Goal: Task Accomplishment & Management: Complete application form

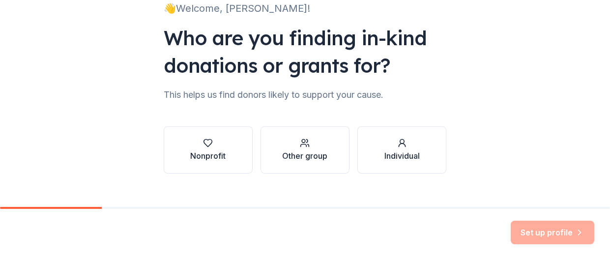
scroll to position [91, 0]
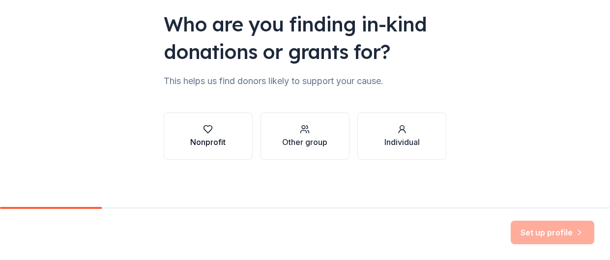
click at [211, 135] on div "Nonprofit" at bounding box center [207, 136] width 35 height 24
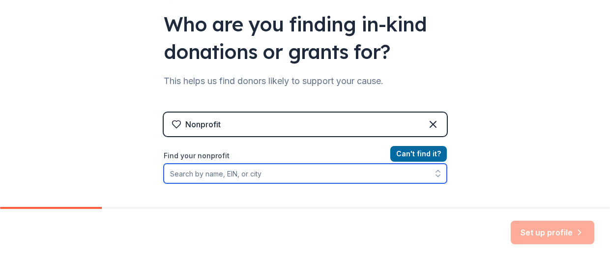
click at [231, 173] on input "Find your nonprofit" at bounding box center [305, 174] width 283 height 20
type input "[GEOGRAPHIC_DATA]"
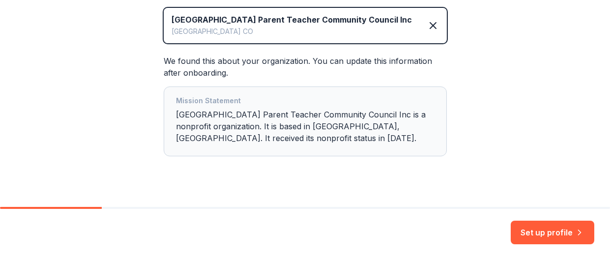
scroll to position [244, 0]
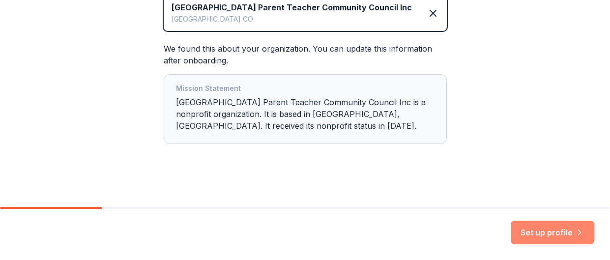
click at [555, 236] on button "Set up profile" at bounding box center [553, 233] width 84 height 24
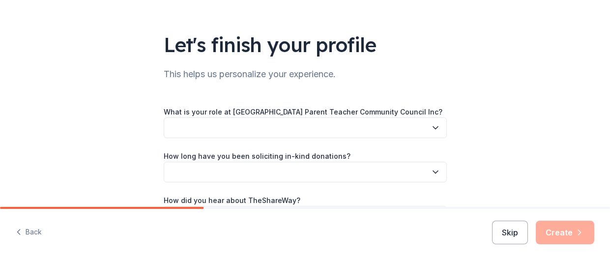
scroll to position [48, 0]
click at [416, 135] on button "button" at bounding box center [305, 127] width 283 height 21
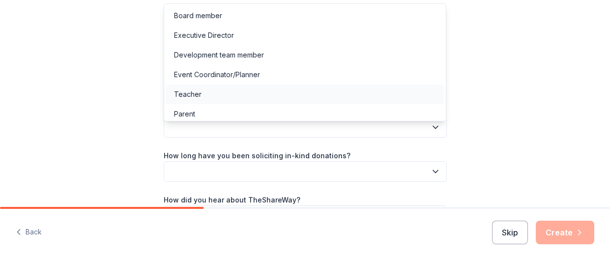
scroll to position [44, 0]
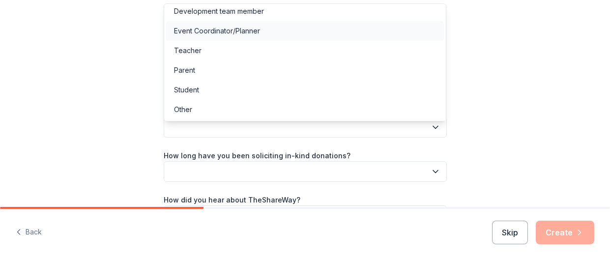
click at [276, 30] on div "Event Coordinator/Planner" at bounding box center [305, 31] width 278 height 20
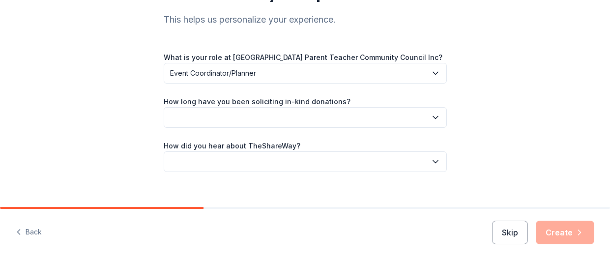
scroll to position [122, 0]
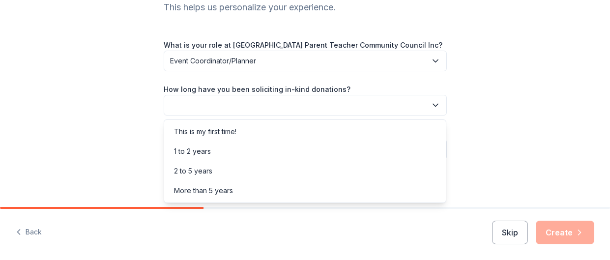
click at [348, 108] on button "button" at bounding box center [305, 105] width 283 height 21
click at [317, 129] on div "This is my first time!" at bounding box center [305, 132] width 278 height 20
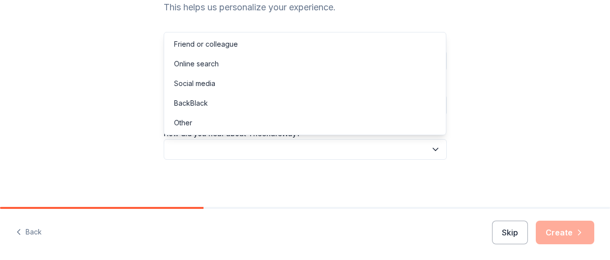
click at [354, 152] on button "button" at bounding box center [305, 149] width 283 height 21
click at [259, 63] on div "Online search" at bounding box center [305, 64] width 278 height 20
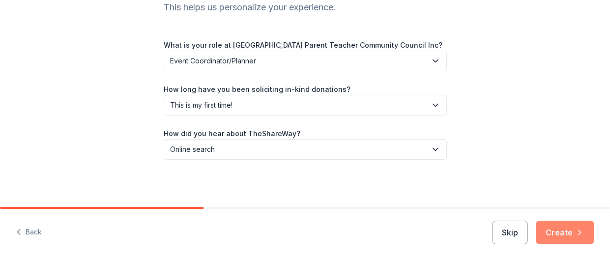
click at [567, 231] on button "Create" at bounding box center [565, 233] width 59 height 24
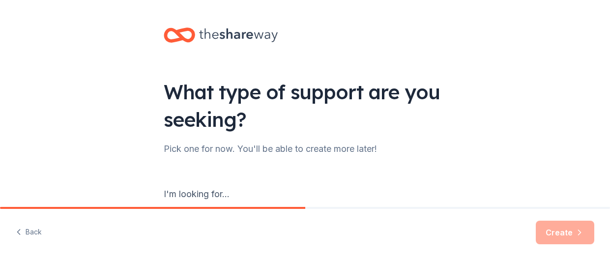
click at [224, 195] on div "I'm looking for..." at bounding box center [305, 194] width 283 height 16
click at [198, 192] on div "I'm looking for..." at bounding box center [305, 194] width 283 height 16
click at [233, 193] on div "I'm looking for..." at bounding box center [305, 194] width 283 height 16
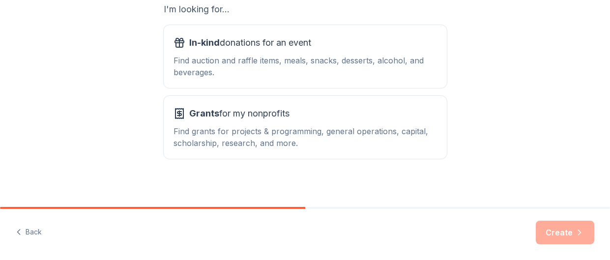
scroll to position [190, 0]
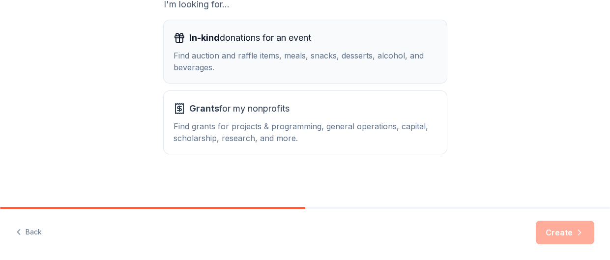
click at [244, 50] on div "Find auction and raffle items, meals, snacks, desserts, alcohol, and beverages." at bounding box center [306, 62] width 264 height 24
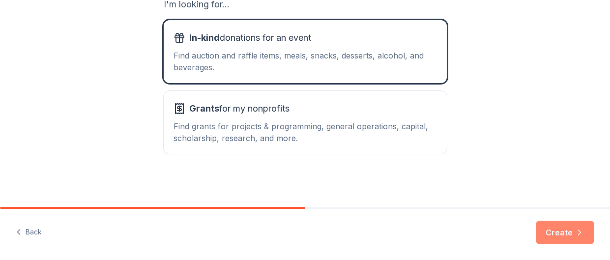
click at [568, 230] on button "Create" at bounding box center [565, 233] width 59 height 24
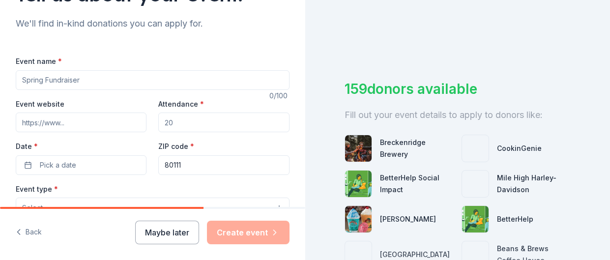
scroll to position [106, 0]
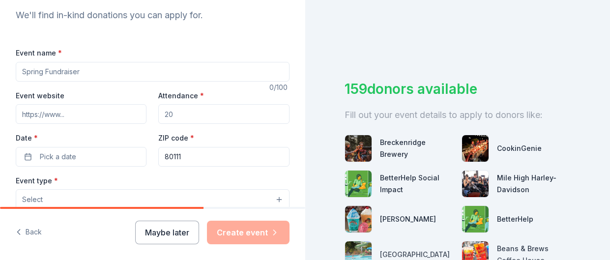
click at [118, 66] on input "Event name *" at bounding box center [153, 72] width 274 height 20
type input "Fall Auction"
click at [181, 113] on input "Attendance *" at bounding box center [223, 114] width 131 height 20
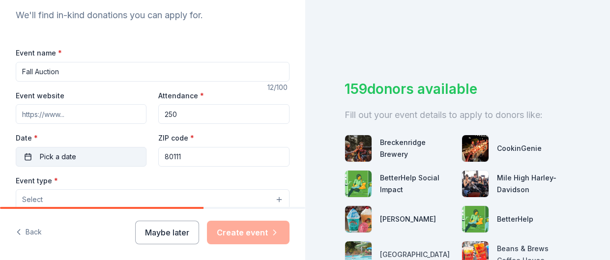
type input "250"
click at [79, 152] on button "Pick a date" at bounding box center [81, 157] width 131 height 20
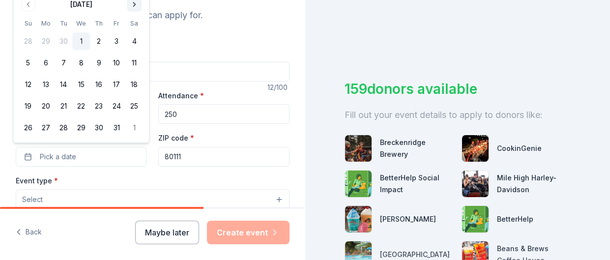
click at [133, 5] on button "Go to next month" at bounding box center [134, 5] width 14 height 14
click at [117, 62] on button "14" at bounding box center [117, 64] width 18 height 18
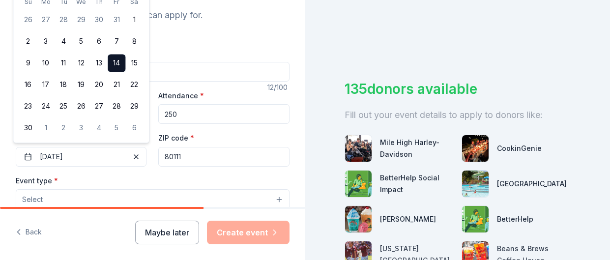
click at [158, 177] on div "Event type * Select" at bounding box center [153, 193] width 274 height 36
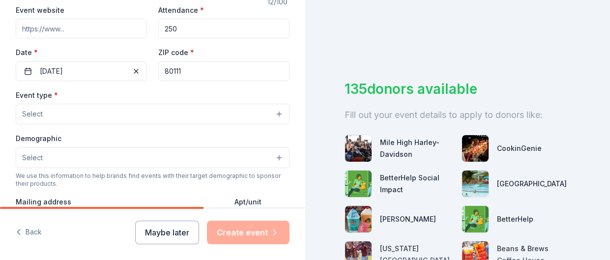
scroll to position [198, 0]
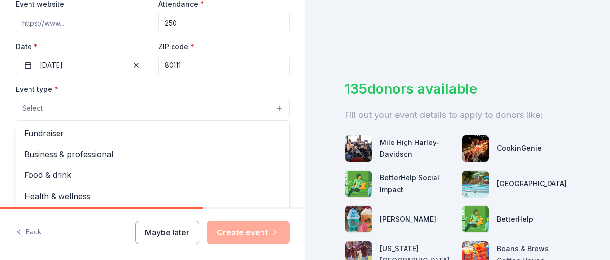
click at [159, 111] on button "Select" at bounding box center [153, 108] width 274 height 21
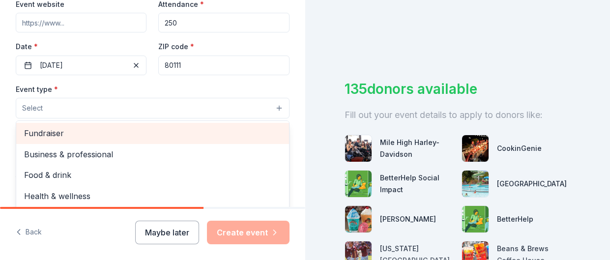
click at [140, 136] on span "Fundraiser" at bounding box center [152, 133] width 257 height 13
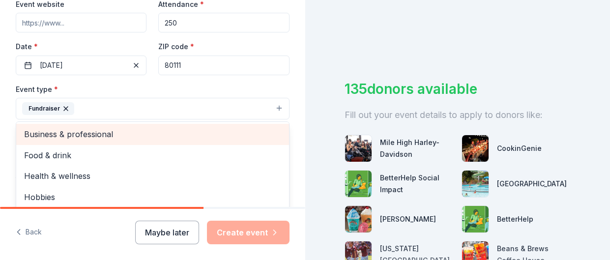
scroll to position [12, 0]
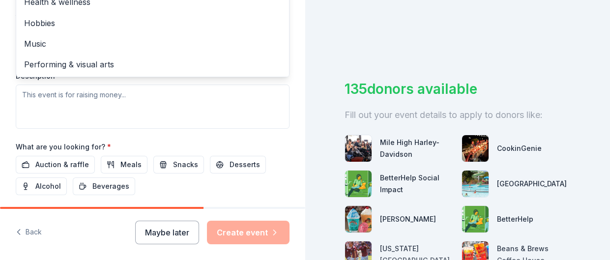
click at [222, 103] on div "Event type * Fundraiser Business & professional Food & drink Health & wellness …" at bounding box center [153, 25] width 274 height 208
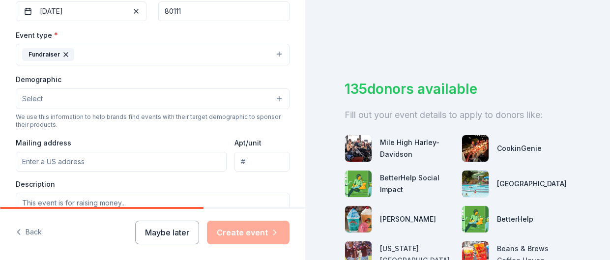
scroll to position [254, 0]
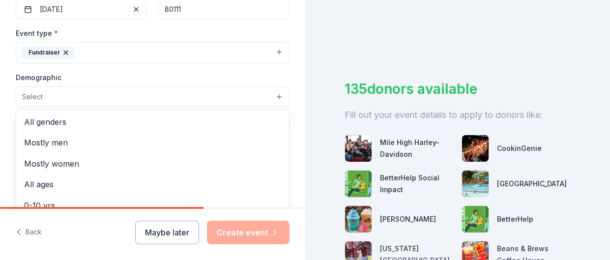
click at [192, 88] on button "Select" at bounding box center [153, 97] width 274 height 21
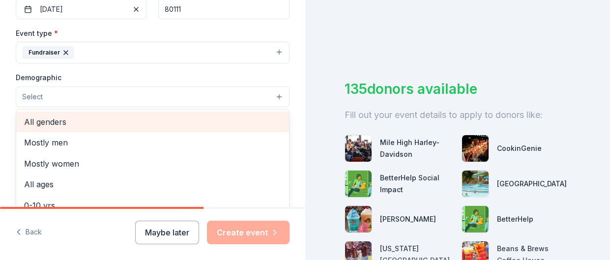
click at [151, 116] on span "All genders" at bounding box center [152, 122] width 257 height 13
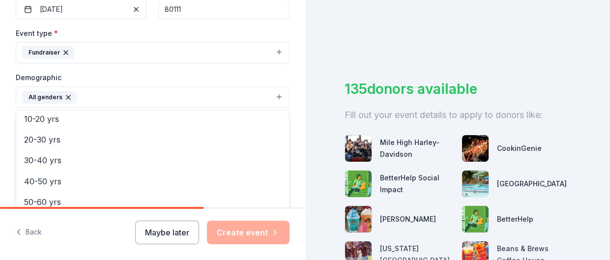
scroll to position [88, 0]
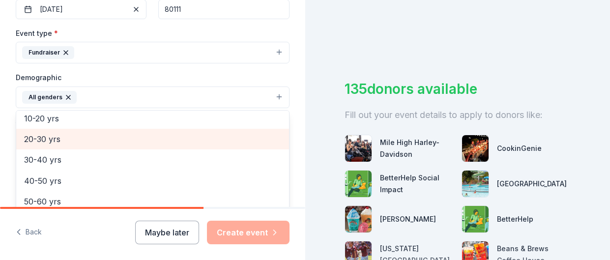
click at [70, 141] on span "20-30 yrs" at bounding box center [152, 139] width 257 height 13
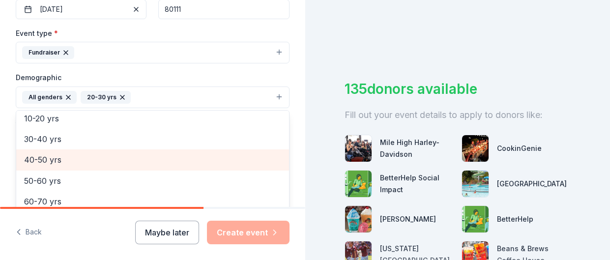
click at [65, 157] on span "40-50 yrs" at bounding box center [152, 159] width 257 height 13
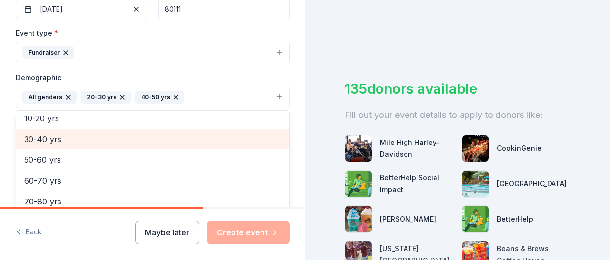
click at [63, 141] on span "30-40 yrs" at bounding box center [152, 139] width 257 height 13
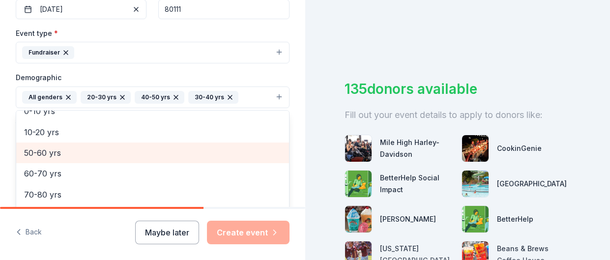
click at [62, 148] on span "50-60 yrs" at bounding box center [152, 153] width 257 height 13
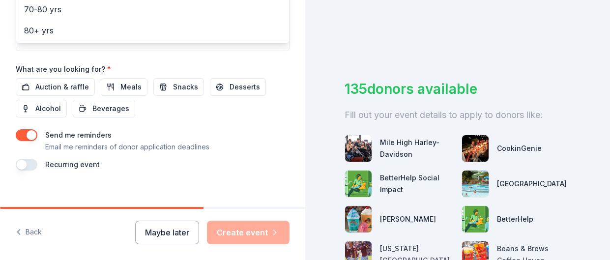
scroll to position [461, 0]
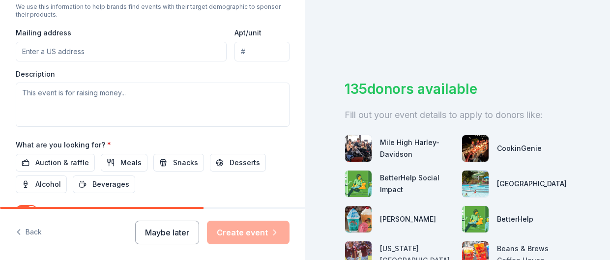
scroll to position [384, 0]
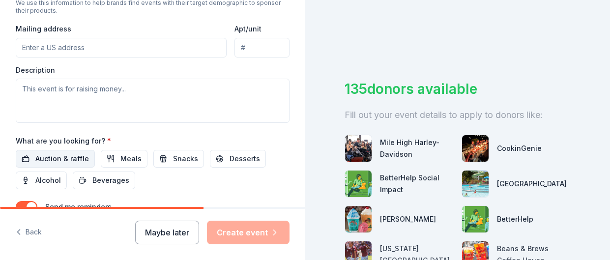
click at [52, 153] on span "Auction & raffle" at bounding box center [62, 159] width 54 height 12
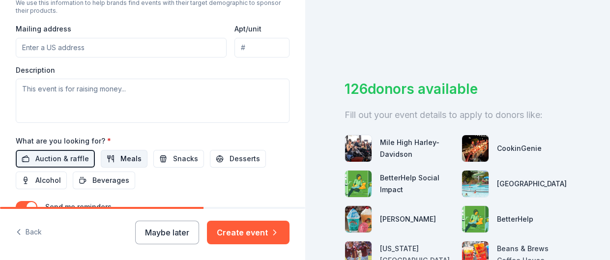
click at [122, 157] on span "Meals" at bounding box center [131, 159] width 21 height 12
click at [173, 153] on span "Snacks" at bounding box center [185, 159] width 25 height 12
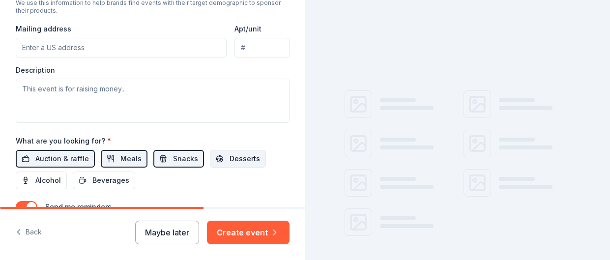
click at [234, 155] on span "Desserts" at bounding box center [245, 159] width 30 height 12
click at [57, 175] on span "Alcohol" at bounding box center [48, 181] width 26 height 12
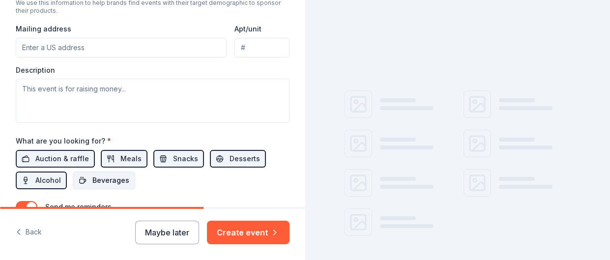
click at [86, 174] on button "Beverages" at bounding box center [104, 181] width 62 height 18
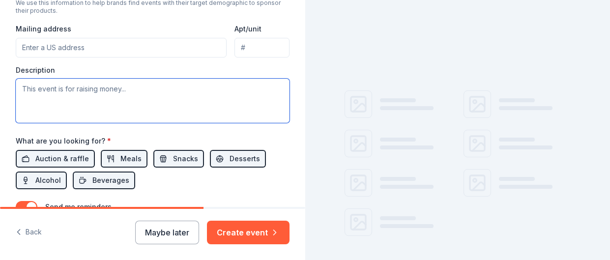
click at [93, 92] on textarea at bounding box center [153, 101] width 274 height 44
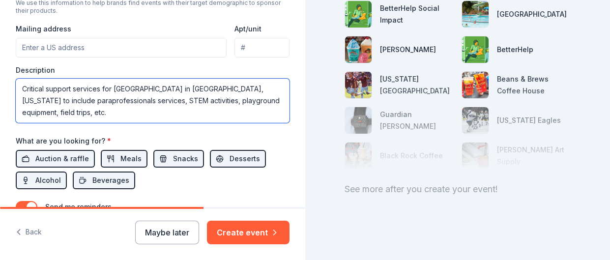
scroll to position [461, 0]
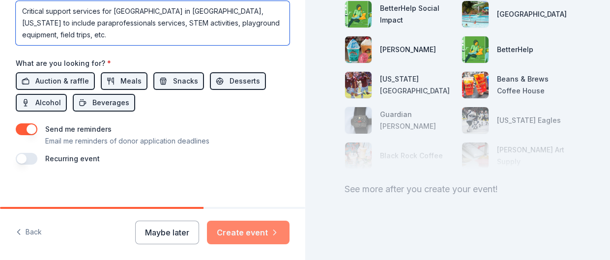
type textarea "Critical support services for [GEOGRAPHIC_DATA] in [GEOGRAPHIC_DATA], [US_STATE…"
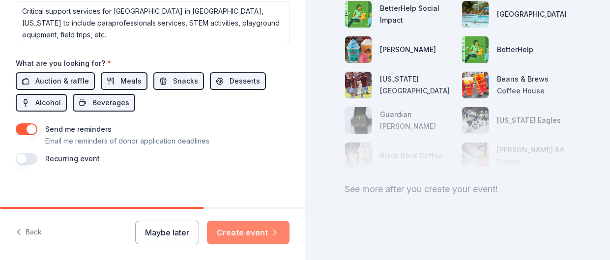
click at [244, 231] on button "Create event" at bounding box center [248, 233] width 83 height 24
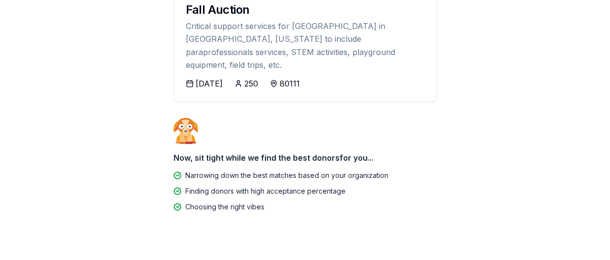
scroll to position [142, 0]
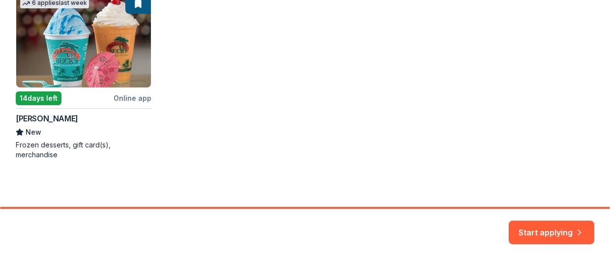
scroll to position [365, 0]
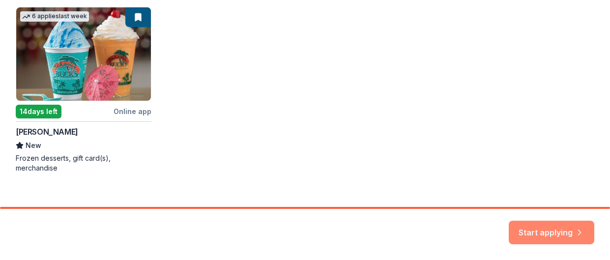
click at [538, 223] on button "Start applying" at bounding box center [552, 227] width 86 height 24
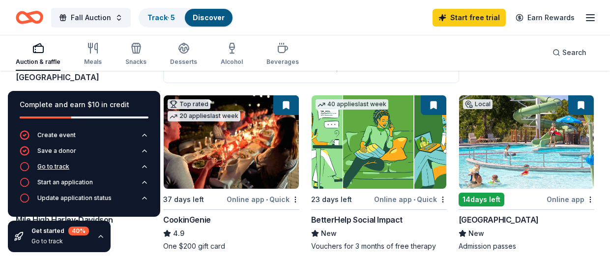
scroll to position [87, 0]
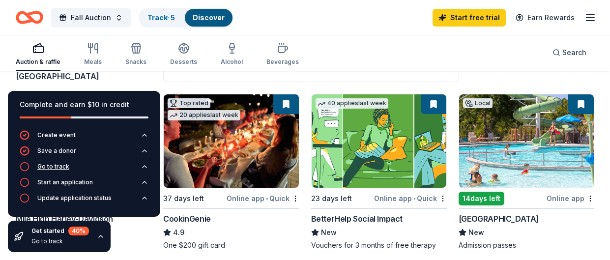
click at [62, 170] on div "Go to track" at bounding box center [53, 167] width 32 height 8
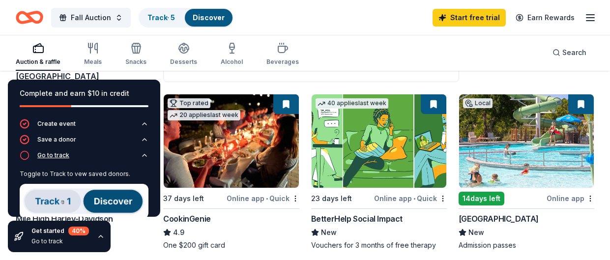
scroll to position [49, 0]
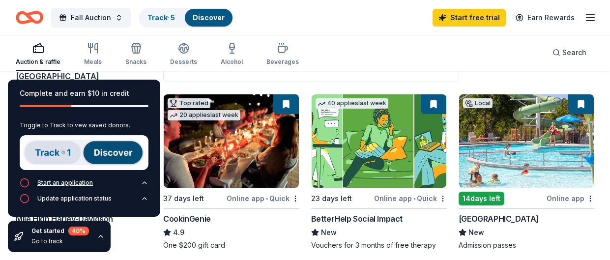
click at [65, 180] on div "Start an application" at bounding box center [65, 183] width 56 height 8
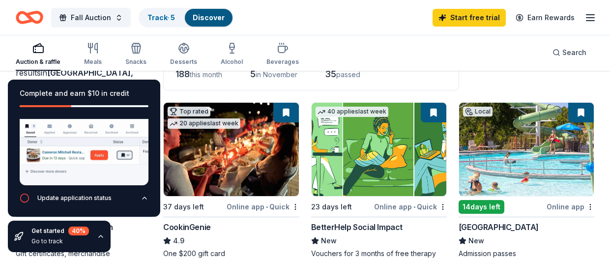
scroll to position [78, 0]
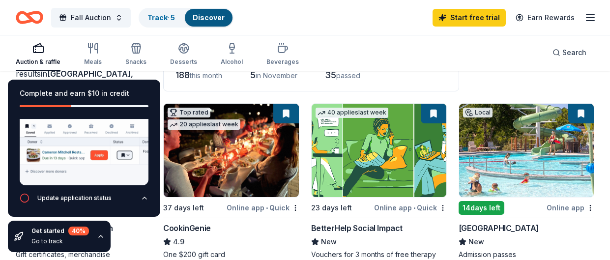
click at [99, 237] on icon "button" at bounding box center [101, 237] width 8 height 8
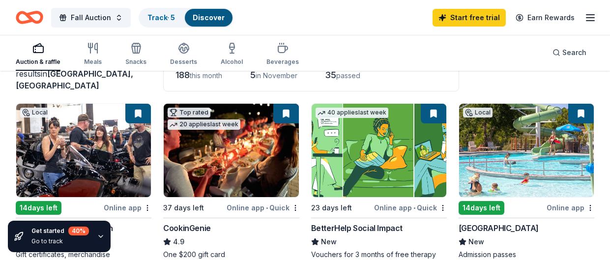
scroll to position [0, 0]
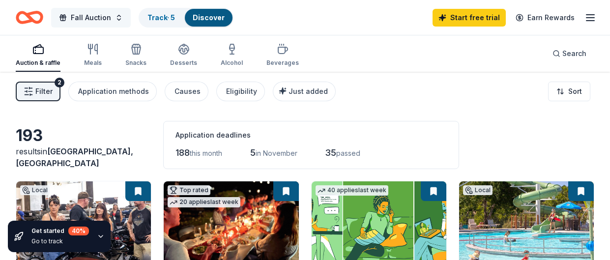
click at [75, 19] on span "Fall Auction" at bounding box center [91, 18] width 40 height 12
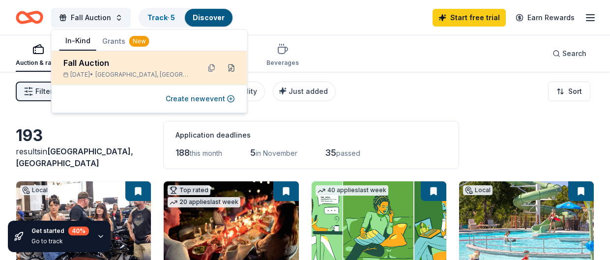
click at [231, 72] on button at bounding box center [232, 68] width 16 height 16
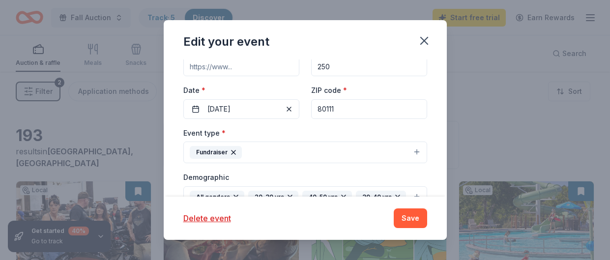
scroll to position [122, 0]
click at [424, 43] on icon "button" at bounding box center [425, 41] width 14 height 14
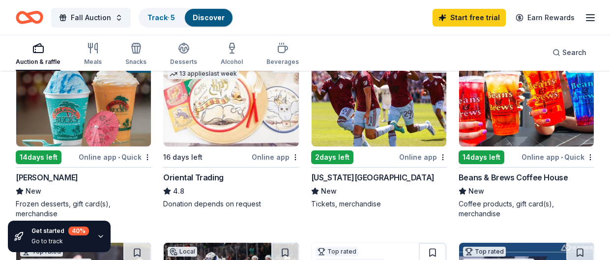
scroll to position [311, 0]
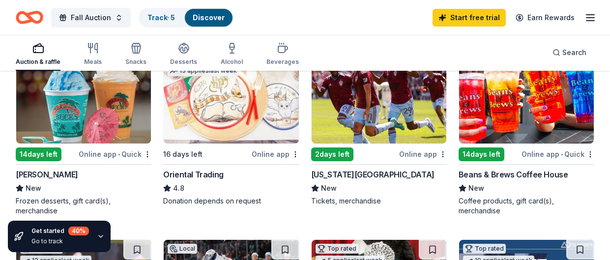
click at [430, 156] on div "Online app" at bounding box center [423, 154] width 48 height 12
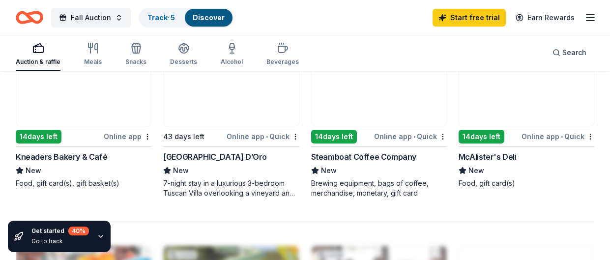
scroll to position [898, 0]
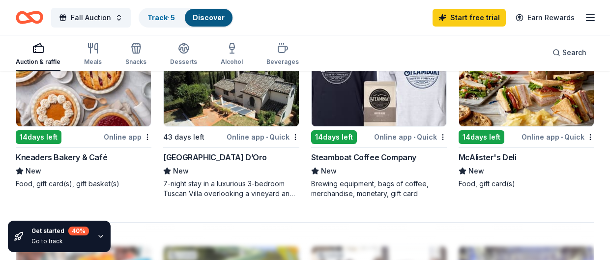
click at [218, 158] on div "Villa Sogni D’Oro" at bounding box center [215, 158] width 104 height 12
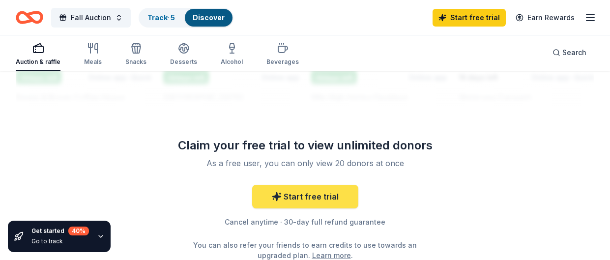
scroll to position [1172, 0]
click at [307, 200] on link "Start free trial" at bounding box center [305, 197] width 106 height 24
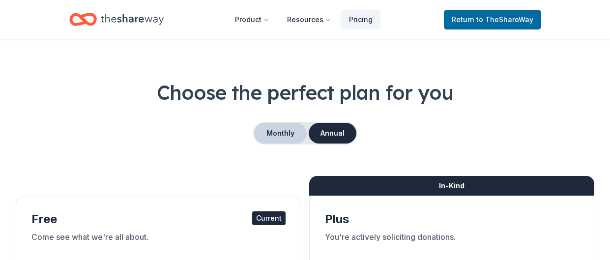
scroll to position [13, 0]
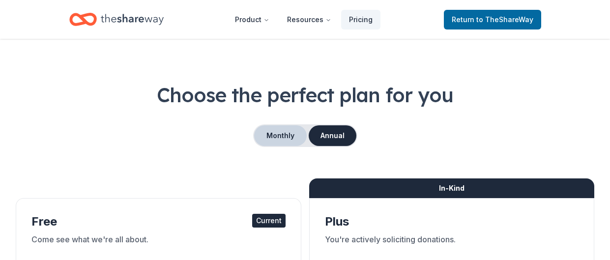
click at [282, 138] on button "Monthly" at bounding box center [280, 135] width 53 height 21
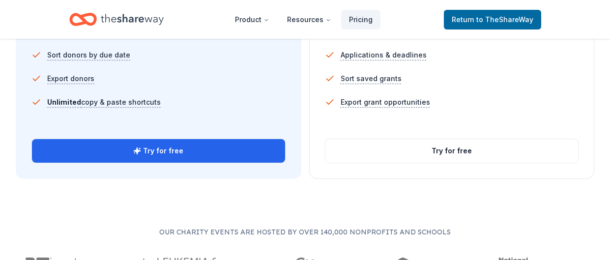
scroll to position [768, 0]
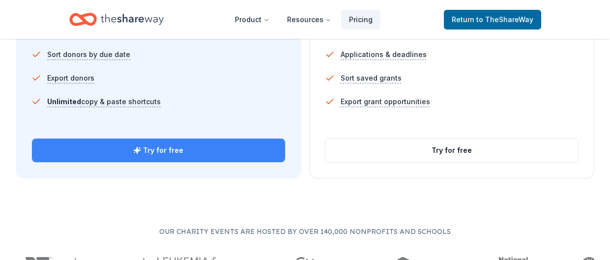
click at [215, 151] on button "Try for free" at bounding box center [158, 151] width 253 height 24
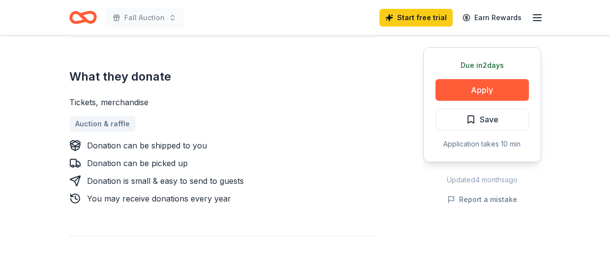
scroll to position [399, 0]
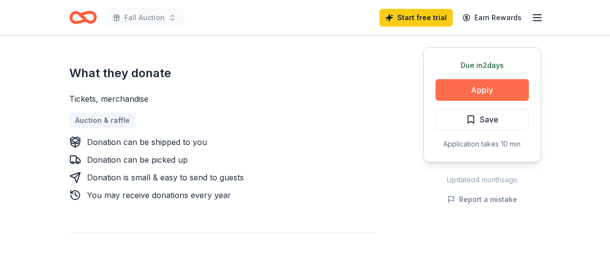
click at [463, 91] on button "Apply" at bounding box center [482, 90] width 93 height 22
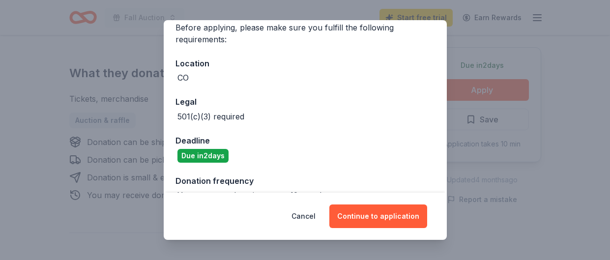
scroll to position [102, 0]
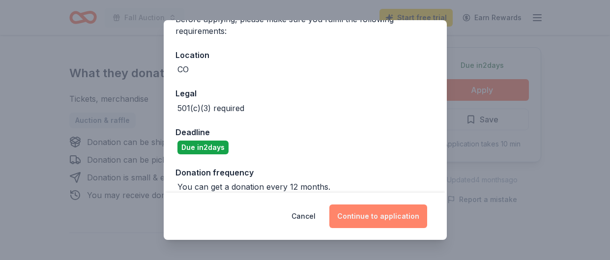
click at [388, 218] on button "Continue to application" at bounding box center [379, 217] width 98 height 24
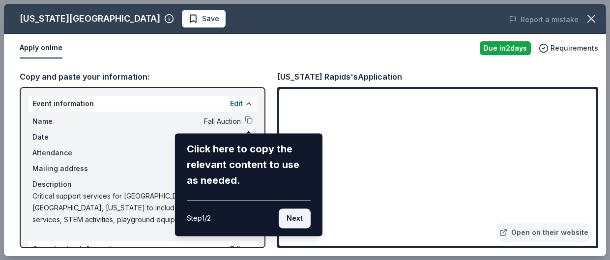
click at [295, 220] on button "Next" at bounding box center [295, 219] width 32 height 20
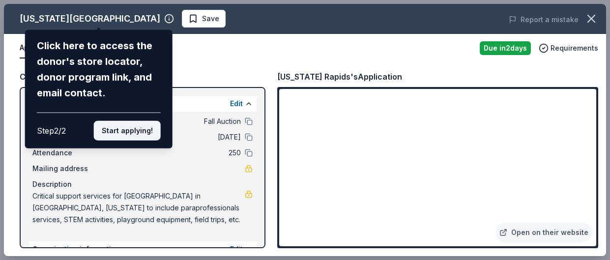
click at [149, 132] on button "Start applying!" at bounding box center [127, 131] width 67 height 20
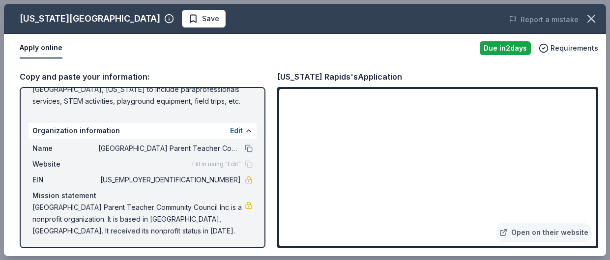
scroll to position [120, 0]
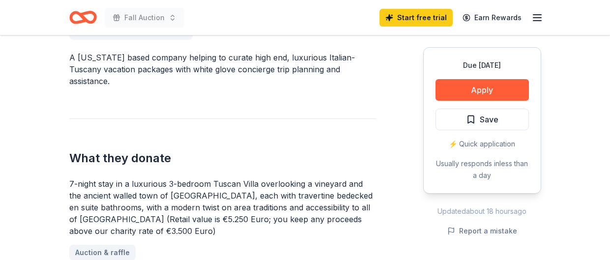
scroll to position [311, 0]
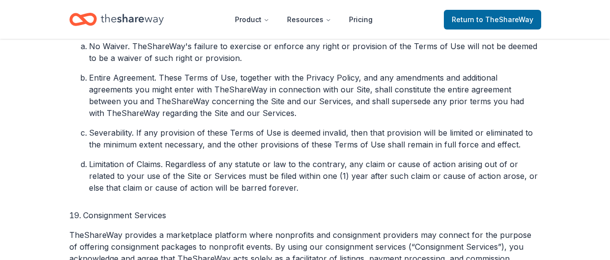
scroll to position [3267, 0]
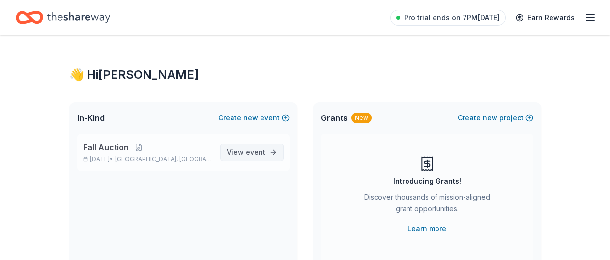
click at [244, 155] on span "View event" at bounding box center [246, 153] width 39 height 12
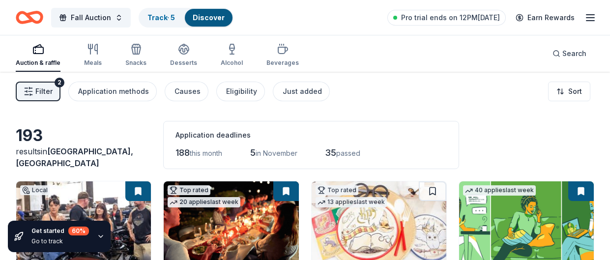
click at [100, 235] on icon "button" at bounding box center [101, 237] width 8 height 8
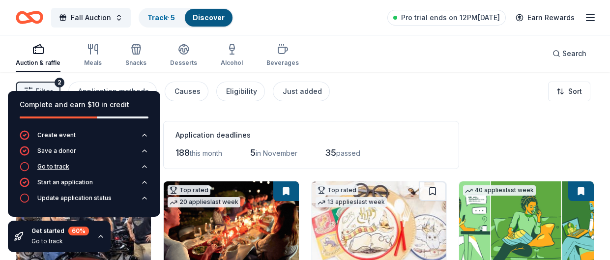
click at [55, 169] on div "Go to track" at bounding box center [53, 167] width 32 height 8
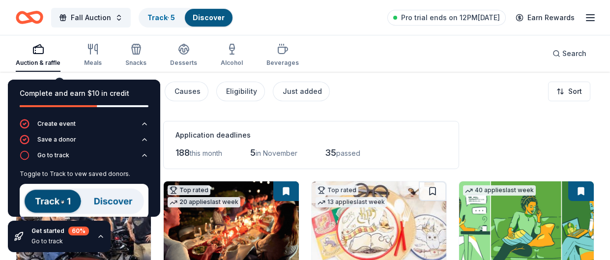
click at [107, 203] on img at bounding box center [84, 201] width 129 height 35
click at [66, 203] on img at bounding box center [84, 201] width 129 height 35
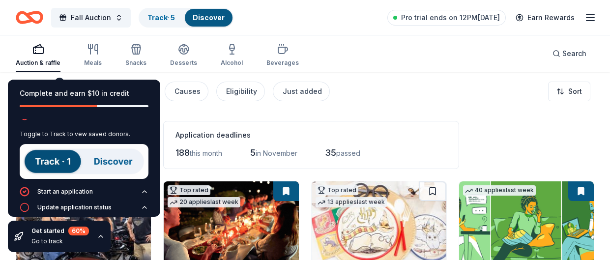
scroll to position [49, 0]
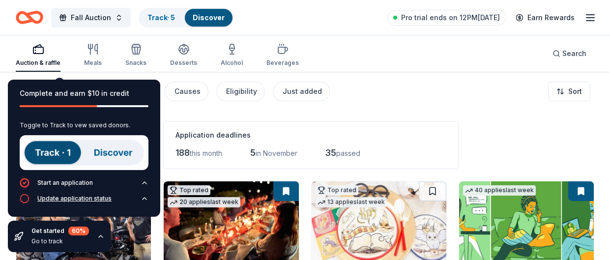
click at [78, 197] on div "Update application status" at bounding box center [74, 199] width 74 height 8
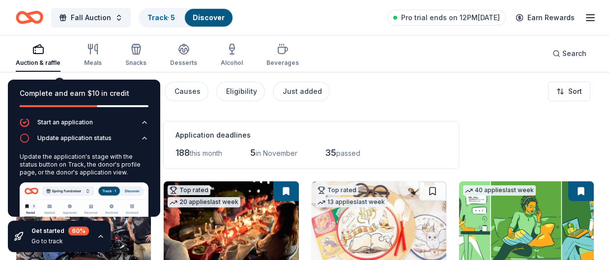
click at [99, 238] on icon "button" at bounding box center [101, 237] width 8 height 8
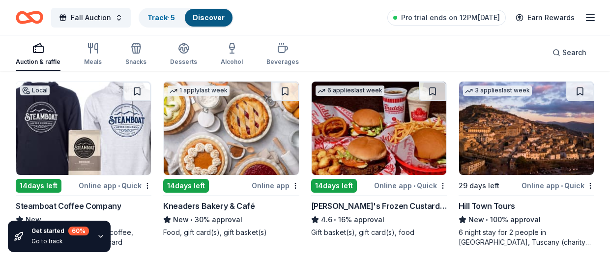
scroll to position [1057, 0]
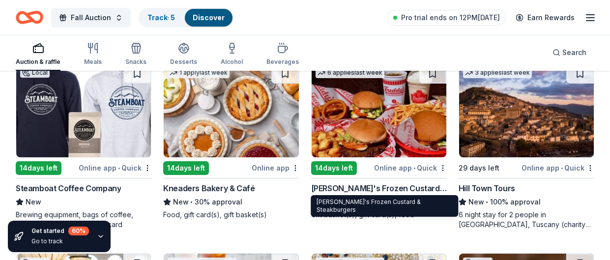
click at [418, 183] on div "Freddy's Frozen Custard & Steakburgers" at bounding box center [379, 189] width 136 height 12
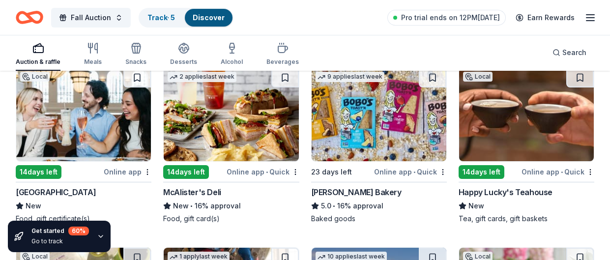
scroll to position [1244, 0]
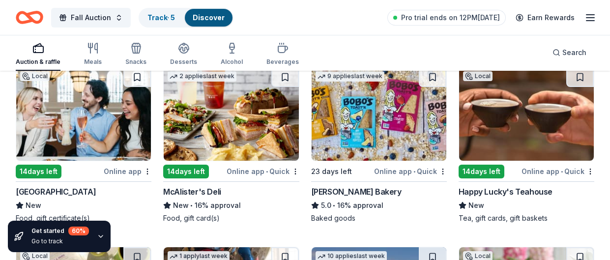
click at [519, 188] on div "Happy Lucky's Teahouse" at bounding box center [506, 192] width 94 height 12
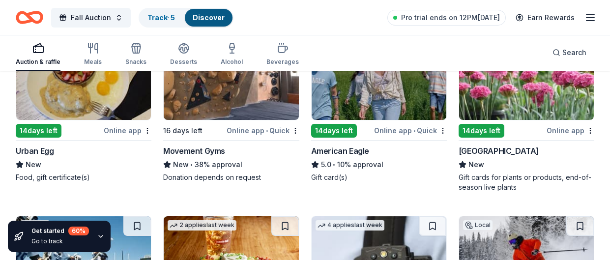
scroll to position [1473, 0]
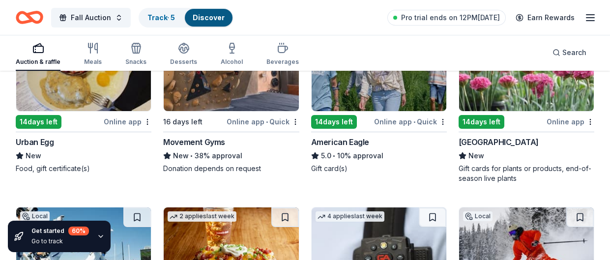
click at [500, 139] on div "Tagawa Gardens" at bounding box center [499, 142] width 80 height 12
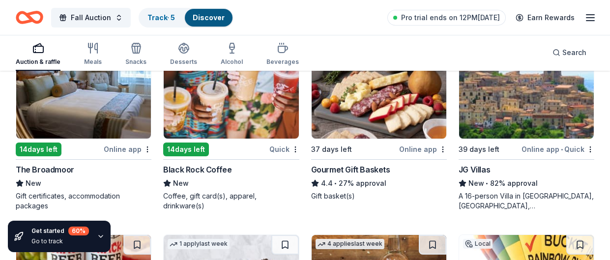
scroll to position [1812, 0]
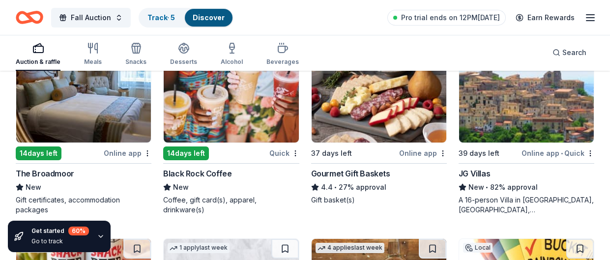
click at [122, 153] on div "Online app" at bounding box center [128, 153] width 48 height 12
click at [194, 174] on div "Black Rock Coffee" at bounding box center [197, 174] width 68 height 12
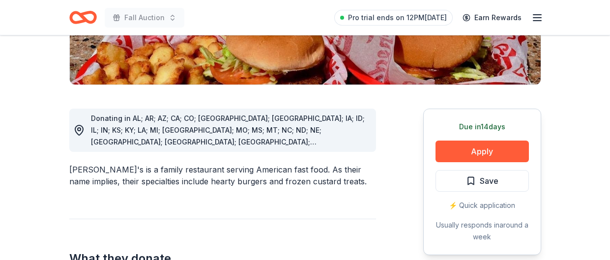
scroll to position [252, 0]
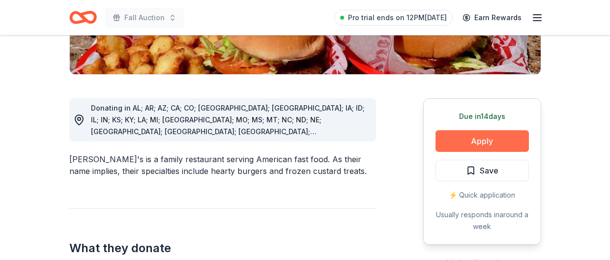
click at [469, 130] on button "Apply" at bounding box center [482, 141] width 93 height 22
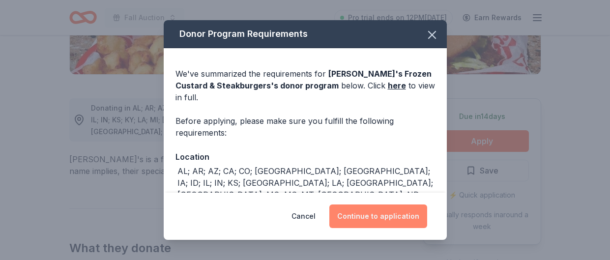
click at [398, 216] on button "Continue to application" at bounding box center [379, 217] width 98 height 24
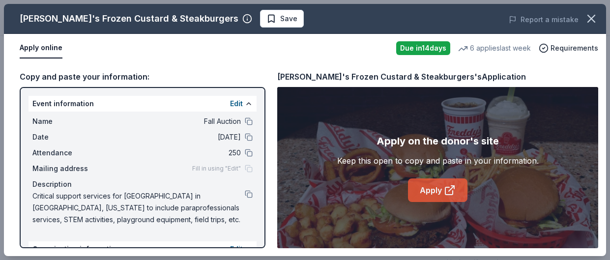
click at [440, 192] on link "Apply" at bounding box center [438, 191] width 60 height 24
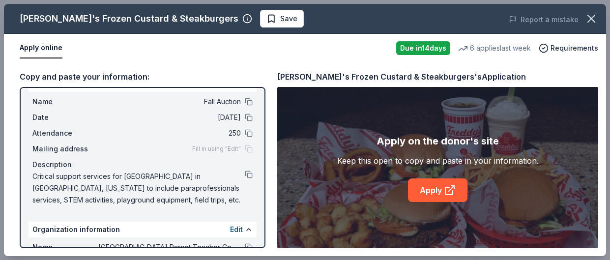
scroll to position [19, 0]
click at [250, 178] on button at bounding box center [249, 175] width 8 height 8
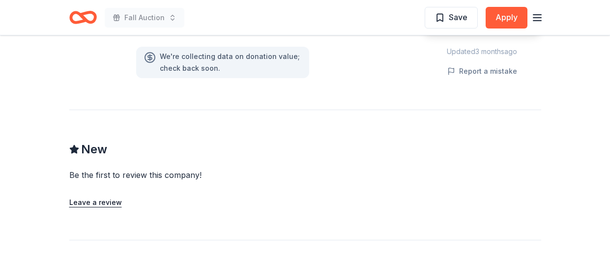
scroll to position [770, 0]
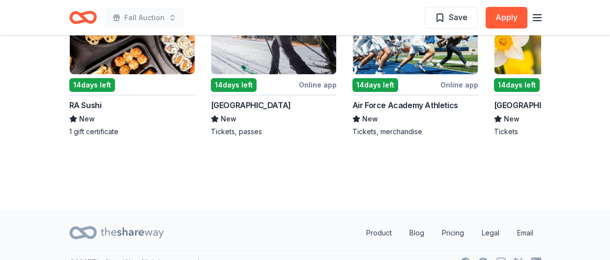
scroll to position [1093, 0]
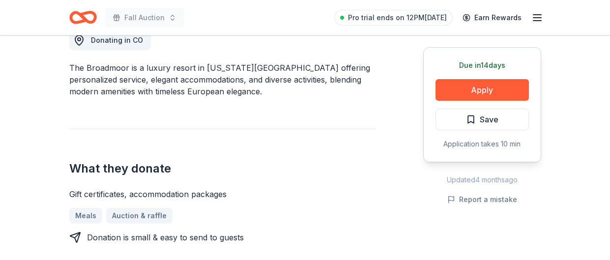
scroll to position [293, 0]
click at [484, 92] on button "Apply" at bounding box center [482, 90] width 93 height 22
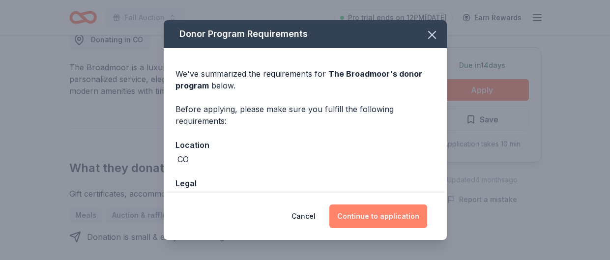
click at [357, 224] on button "Continue to application" at bounding box center [379, 217] width 98 height 24
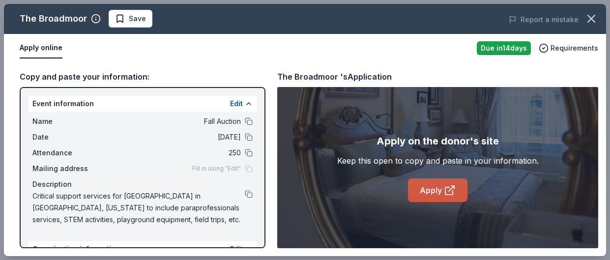
click at [433, 188] on link "Apply" at bounding box center [438, 191] width 60 height 24
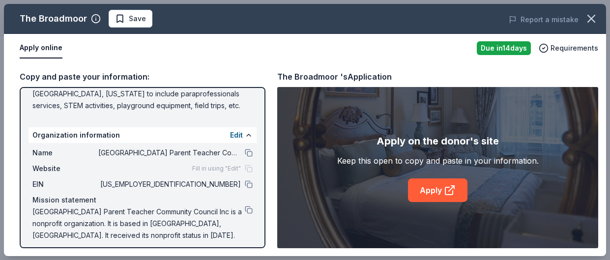
scroll to position [120, 0]
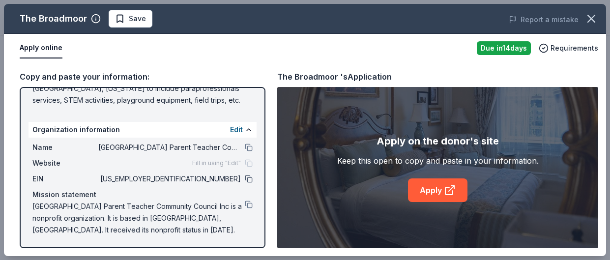
click at [249, 177] on button at bounding box center [249, 179] width 8 height 8
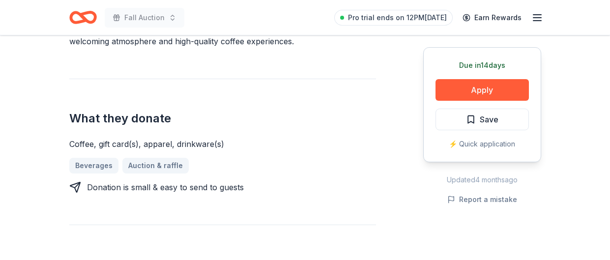
scroll to position [366, 0]
click at [492, 90] on button "Apply" at bounding box center [482, 90] width 93 height 22
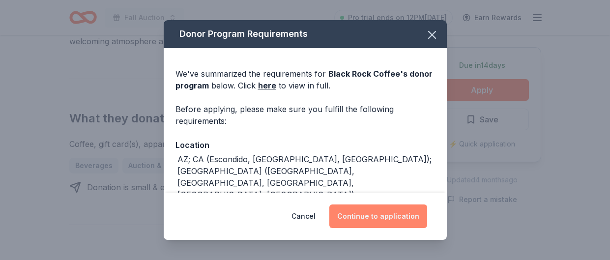
click at [397, 214] on button "Continue to application" at bounding box center [379, 217] width 98 height 24
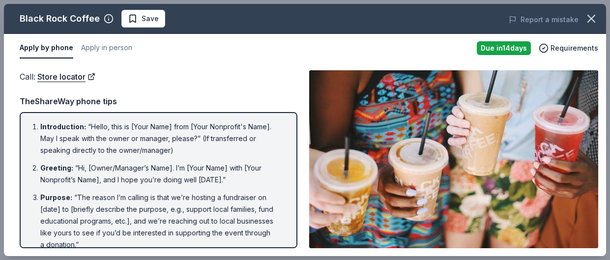
click at [183, 135] on li "Introduction : “Hello, this is [Your Name] from [Your Nonprofit's Name]. May I …" at bounding box center [161, 138] width 243 height 35
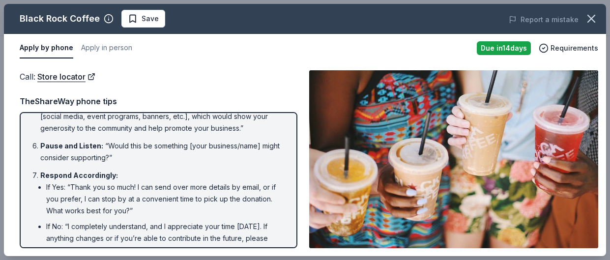
scroll to position [214, 0]
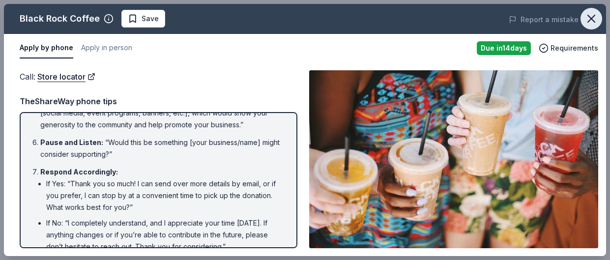
click at [594, 21] on icon "button" at bounding box center [591, 18] width 7 height 7
